Goal: Task Accomplishment & Management: Use online tool/utility

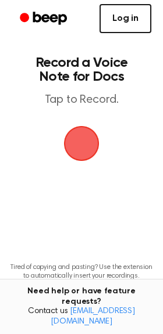
click at [129, 17] on link "Log in" at bounding box center [125, 18] width 52 height 29
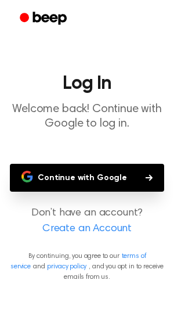
click at [116, 174] on button "Continue with Google" at bounding box center [87, 178] width 154 height 28
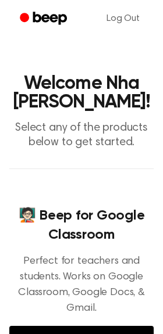
scroll to position [131, 0]
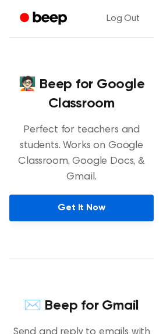
click at [81, 211] on link "Get It Now" at bounding box center [81, 207] width 144 height 27
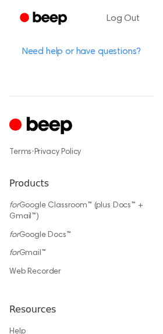
scroll to position [740, 0]
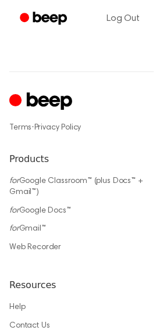
click at [24, 106] on icon "Cruip" at bounding box center [42, 102] width 66 height 23
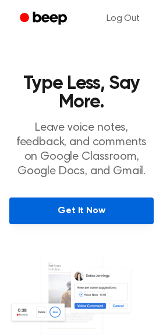
click at [82, 204] on link "Get It Now" at bounding box center [81, 210] width 144 height 27
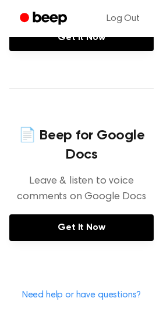
scroll to position [473, 0]
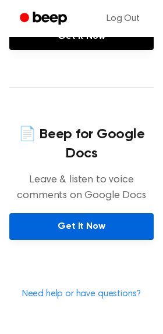
click at [82, 227] on link "Get It Now" at bounding box center [81, 226] width 144 height 27
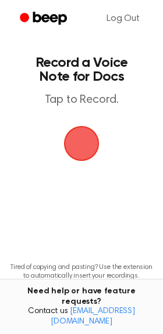
click at [85, 135] on span "button" at bounding box center [81, 143] width 33 height 33
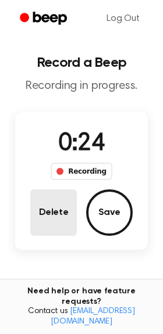
click at [62, 216] on button "Delete" at bounding box center [53, 212] width 46 height 46
